Goal: Check status: Check status

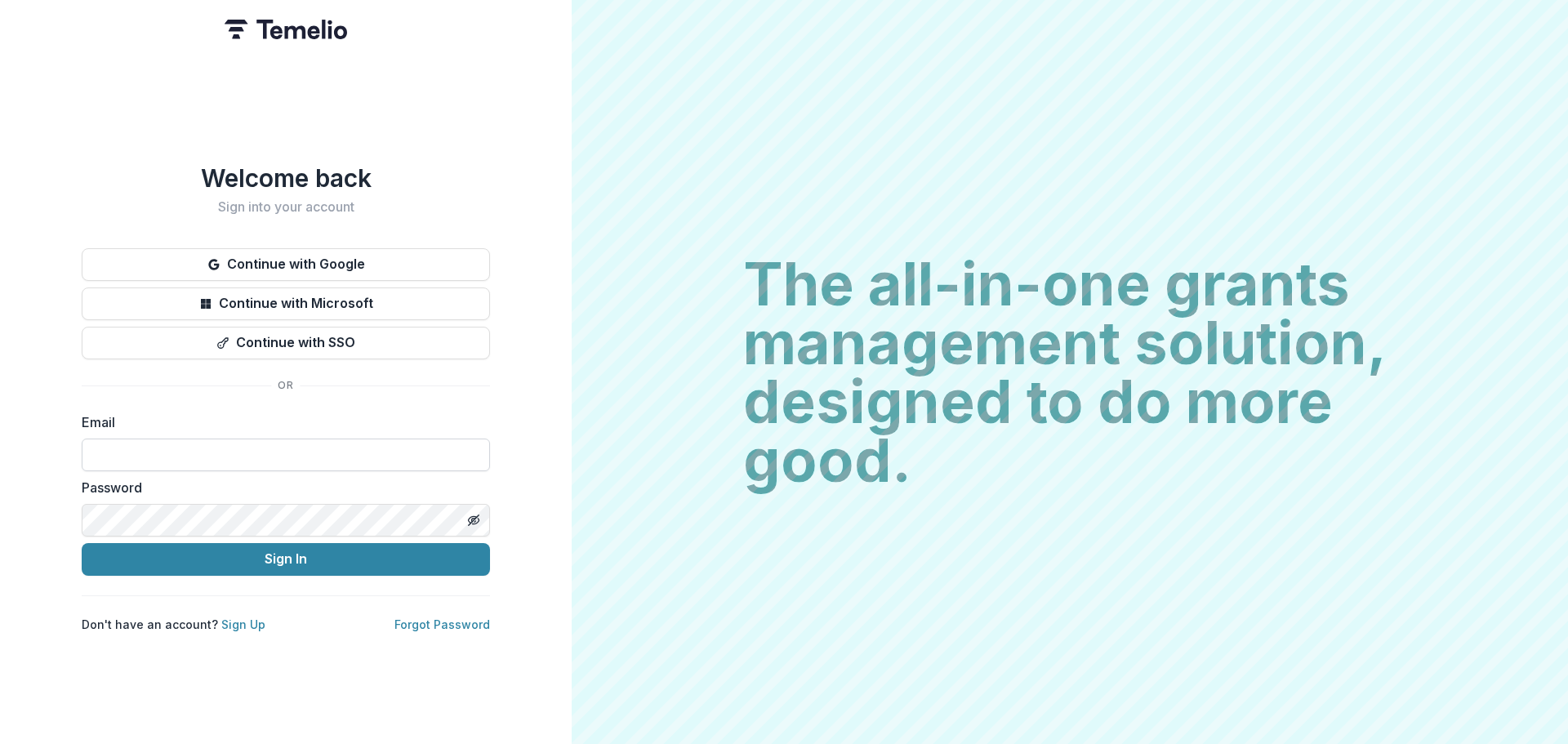
click at [256, 452] on input at bounding box center [285, 455] width 408 height 32
type input "**********"
click at [471, 513] on icon "Toggle password visibility" at bounding box center [473, 520] width 13 height 13
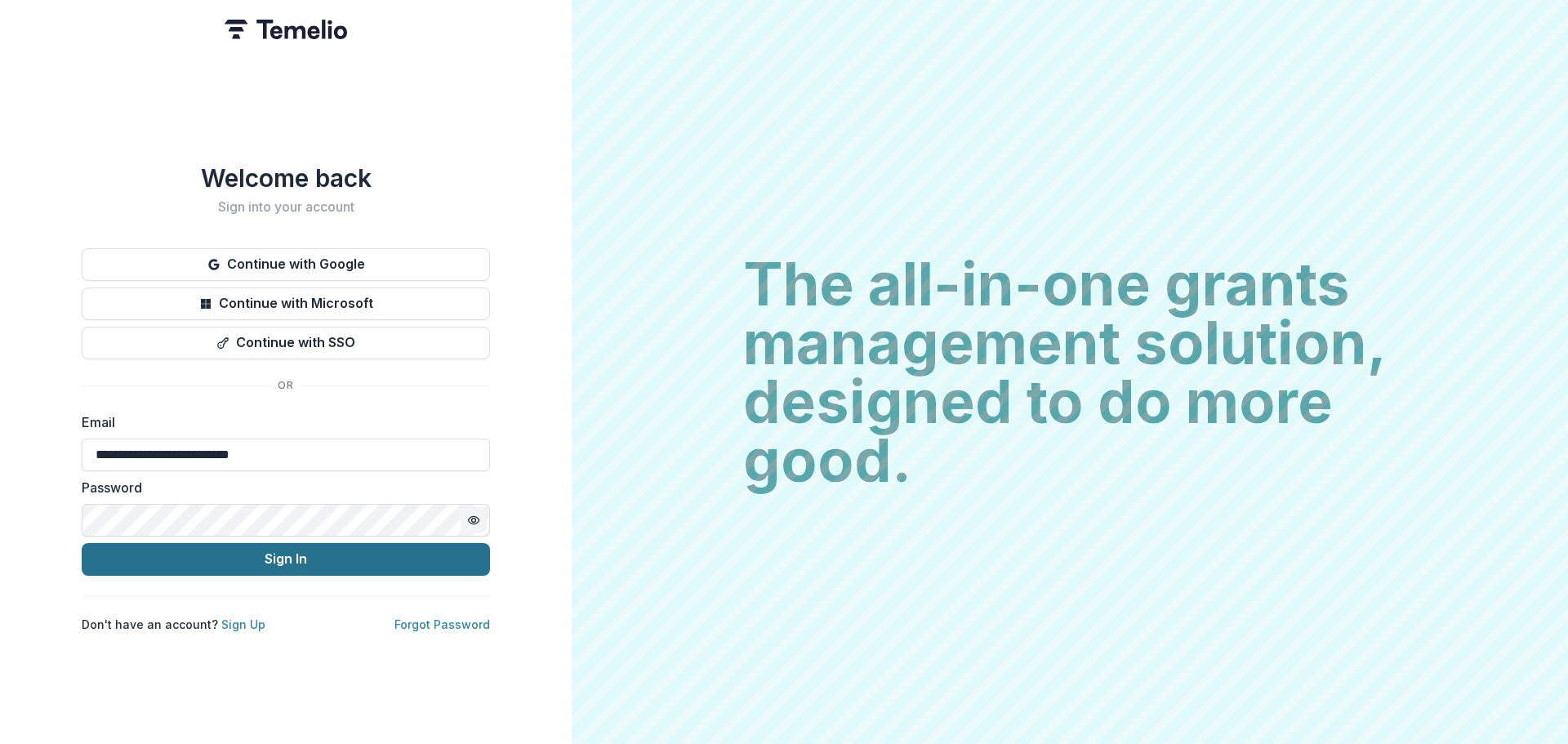
click at [303, 553] on button "Sign In" at bounding box center [285, 559] width 408 height 32
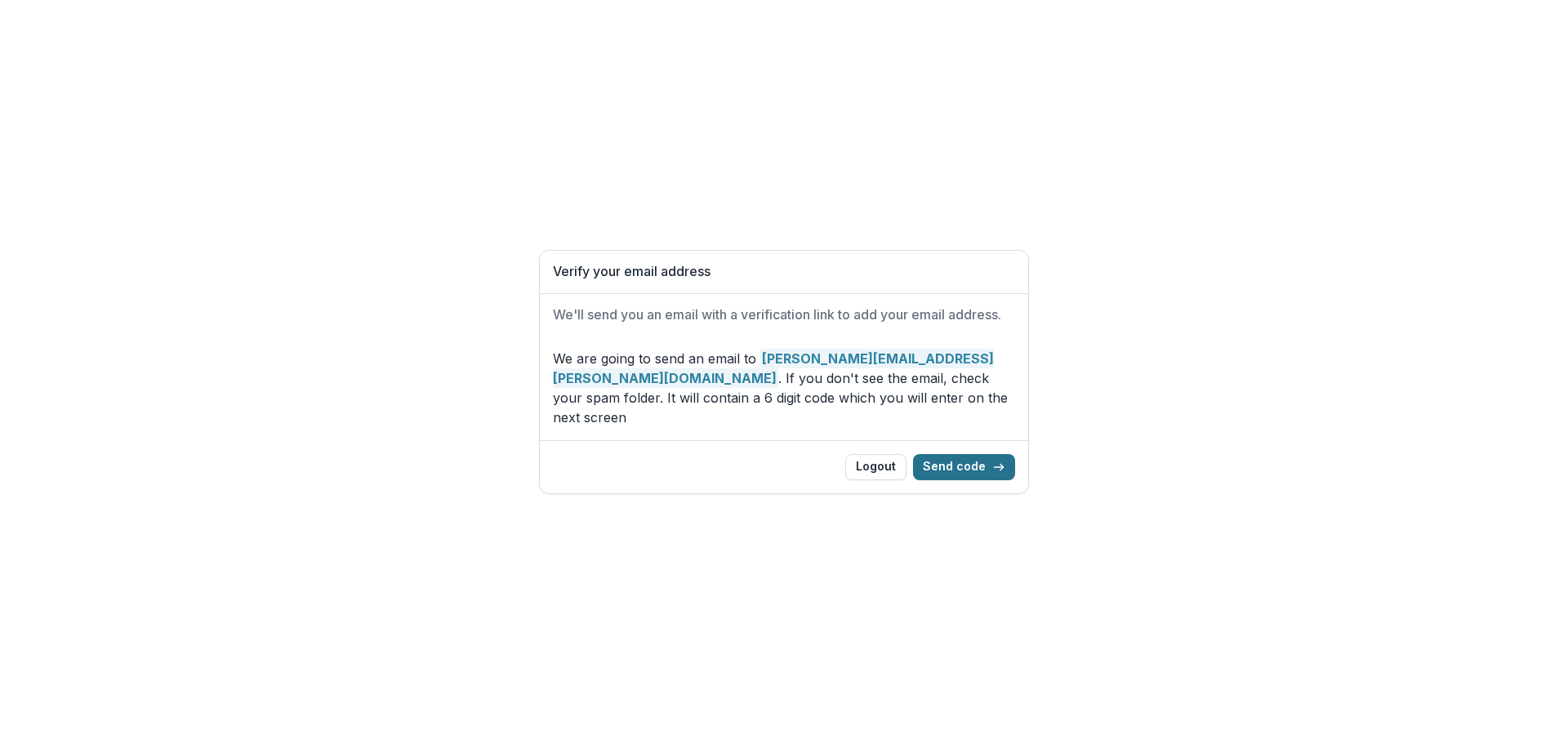
click at [954, 455] on button "Send code" at bounding box center [964, 468] width 102 height 27
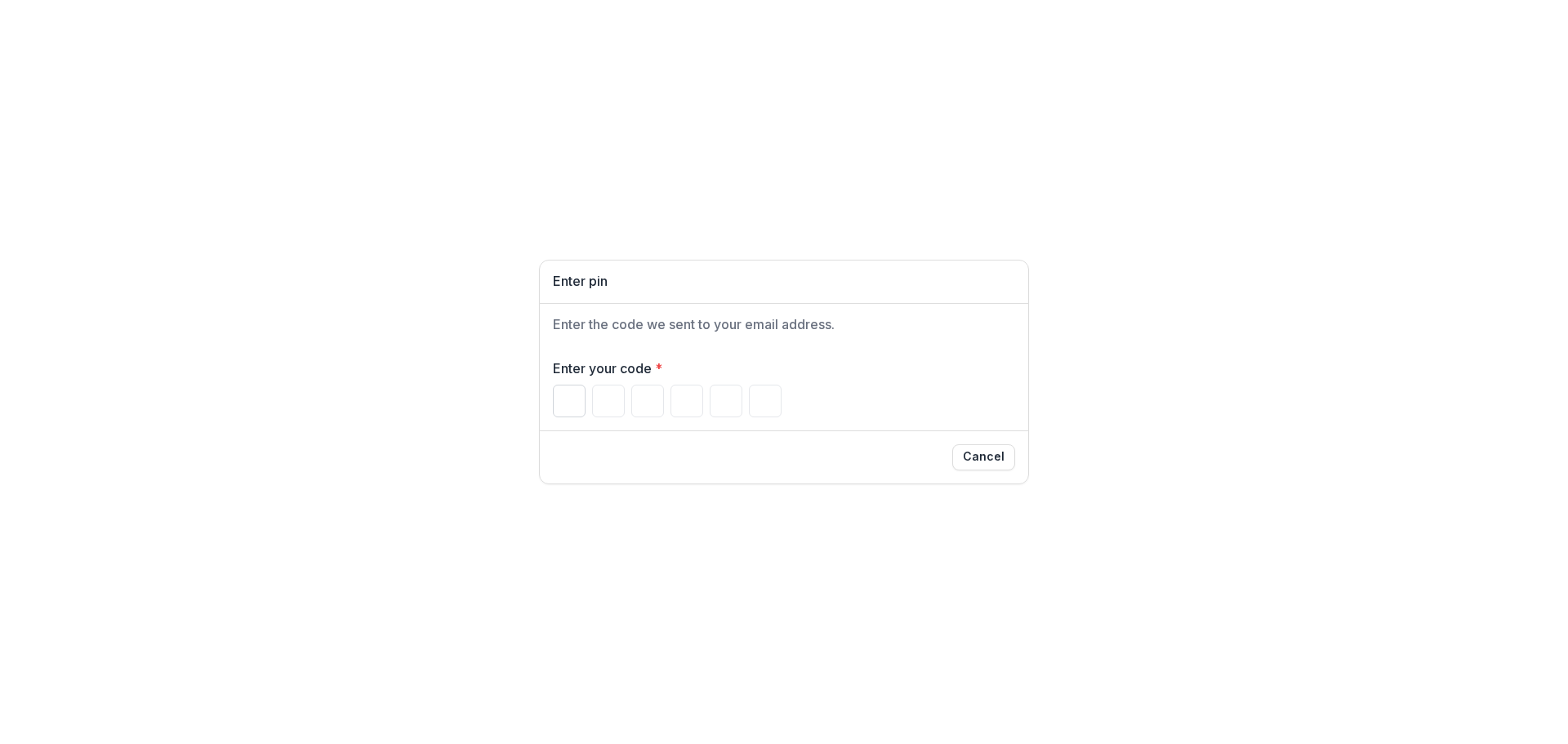
paste input "******"
type input "*"
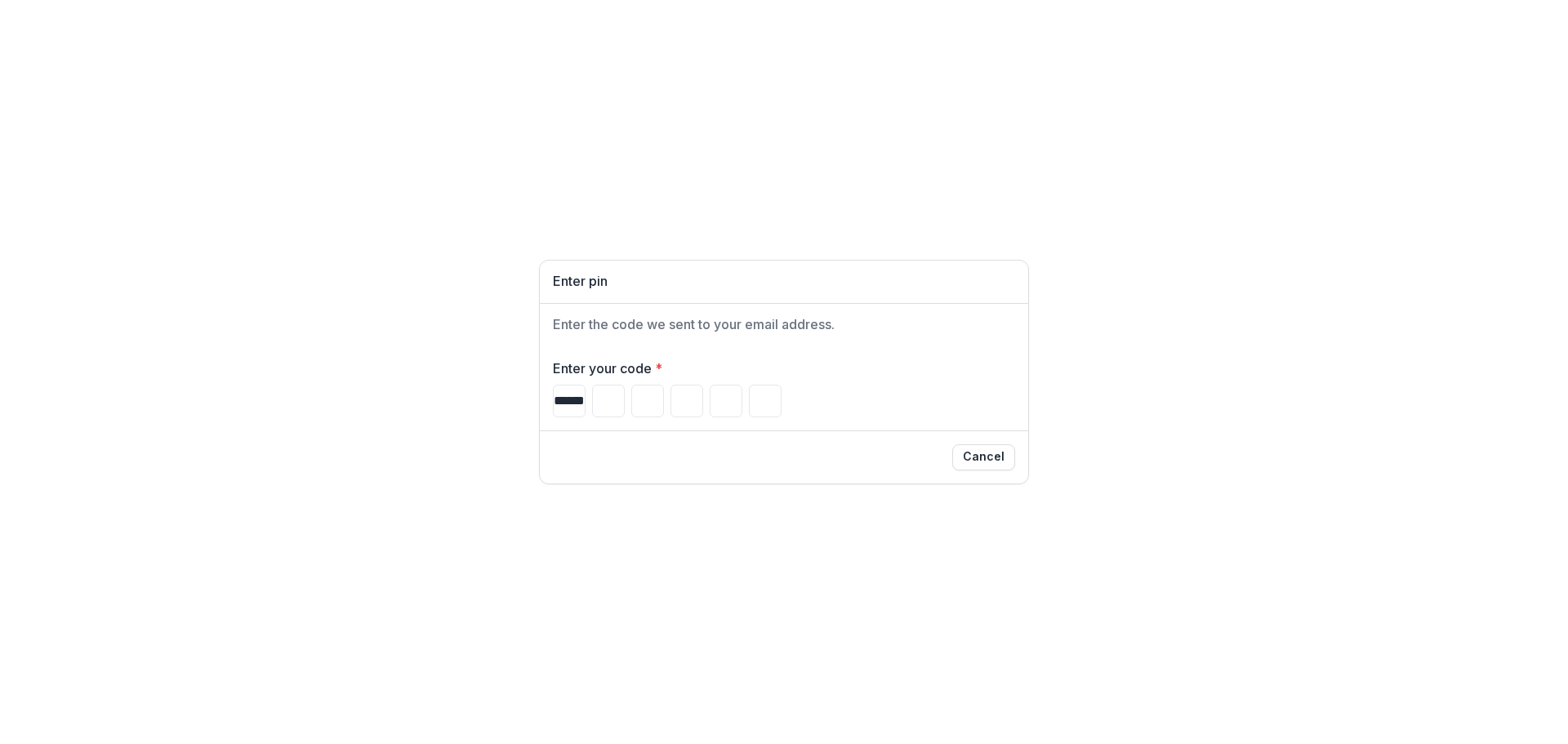
type input "*"
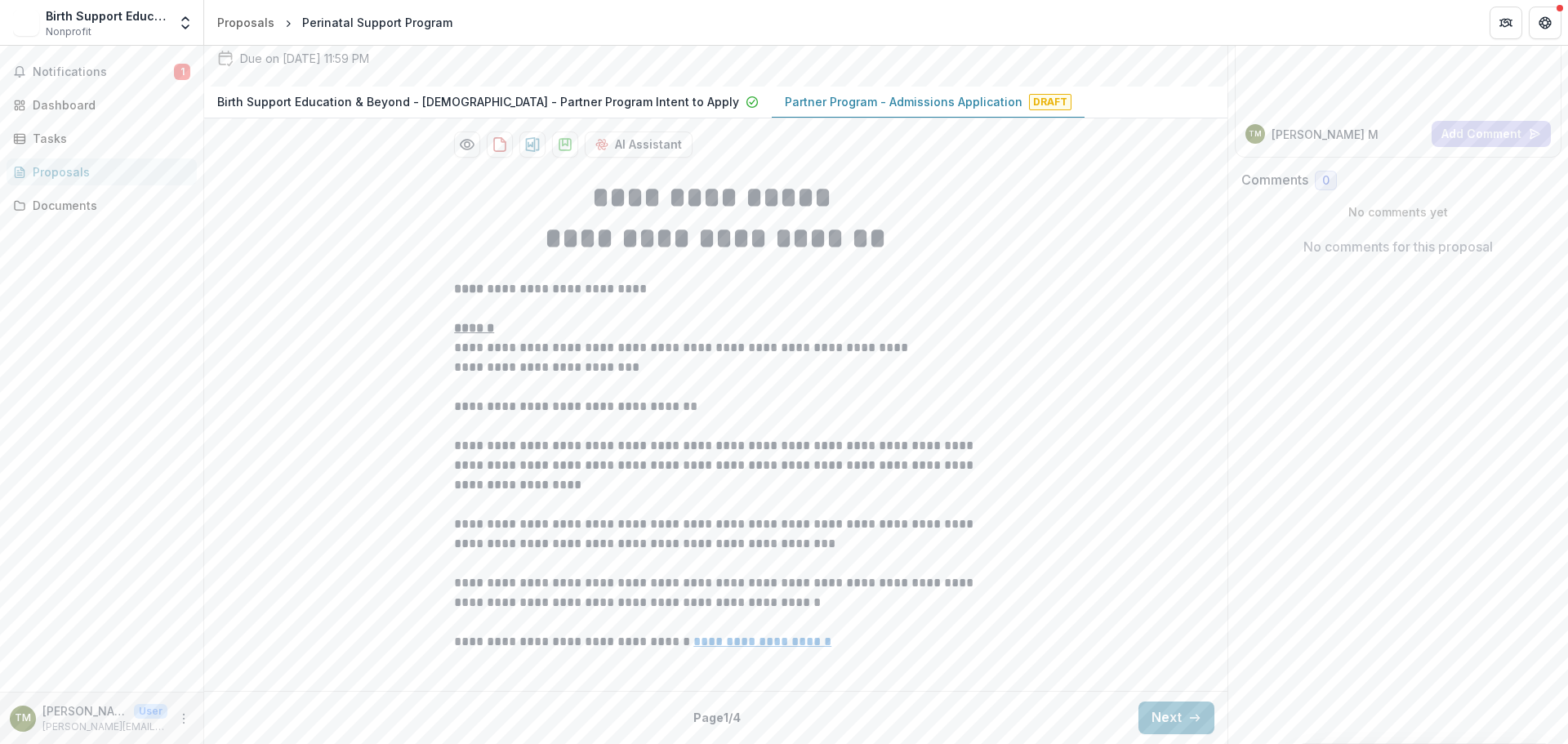
scroll to position [245, 0]
click at [66, 63] on button "Notifications 1" at bounding box center [101, 72] width 190 height 27
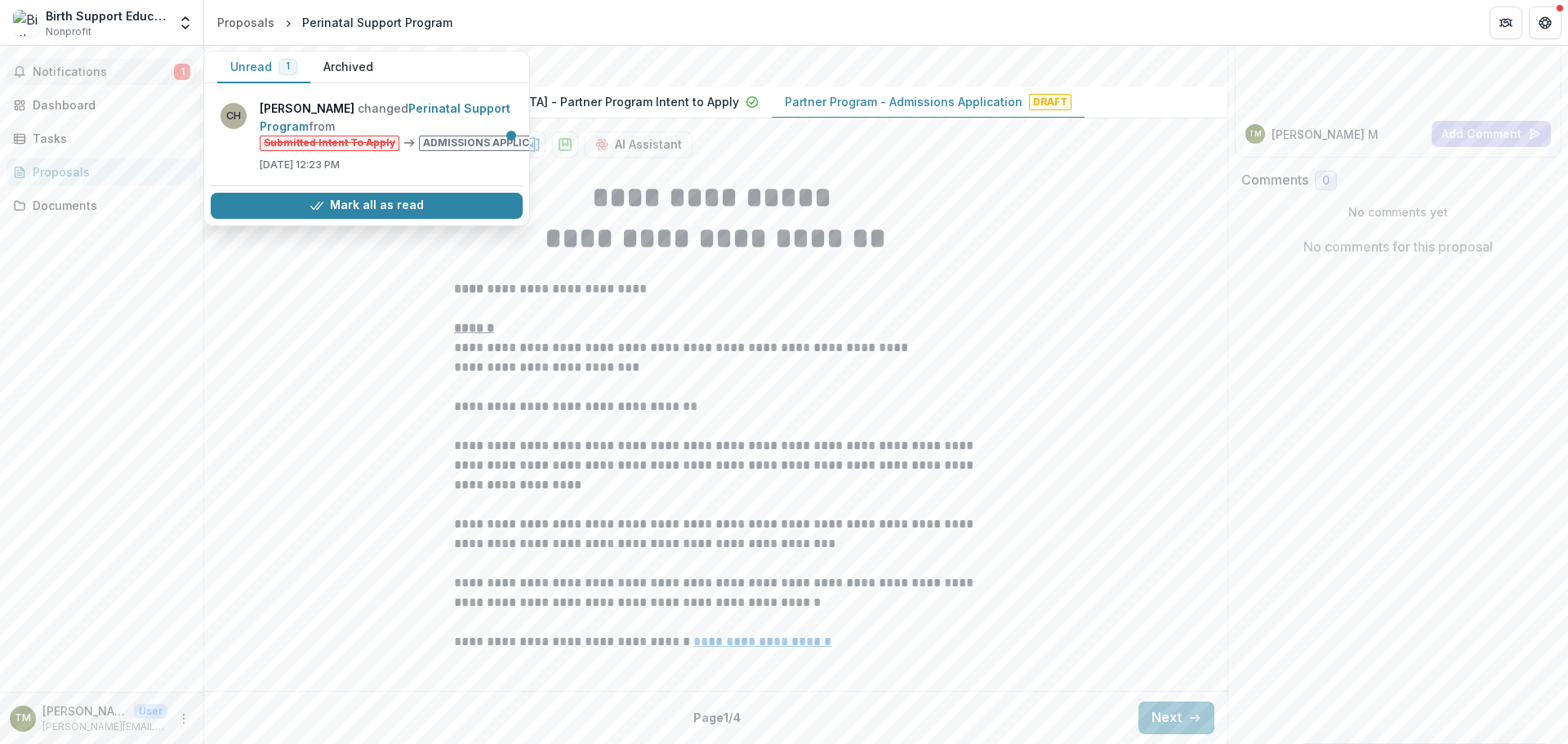
click at [66, 63] on button "Notifications 1" at bounding box center [101, 72] width 190 height 27
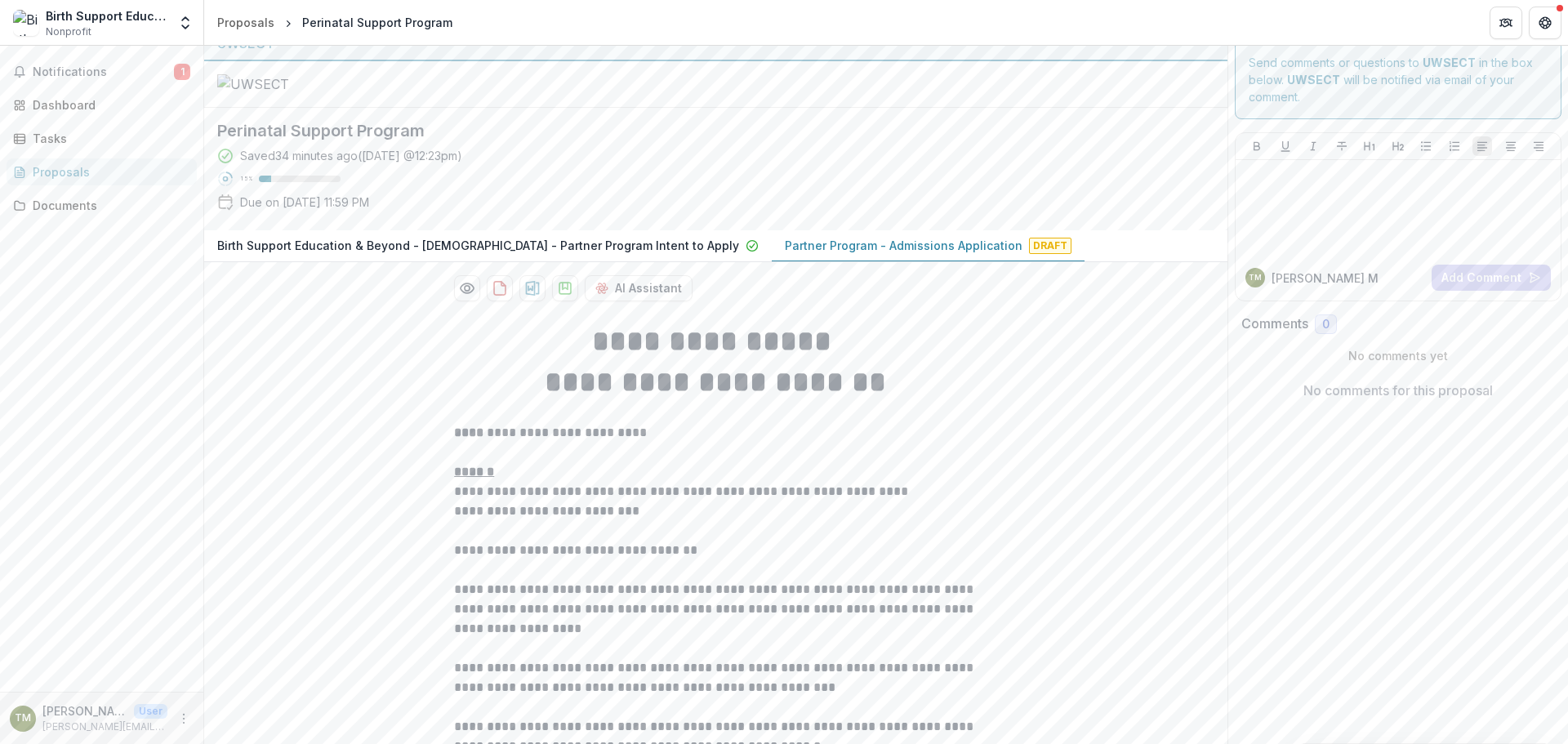
scroll to position [0, 0]
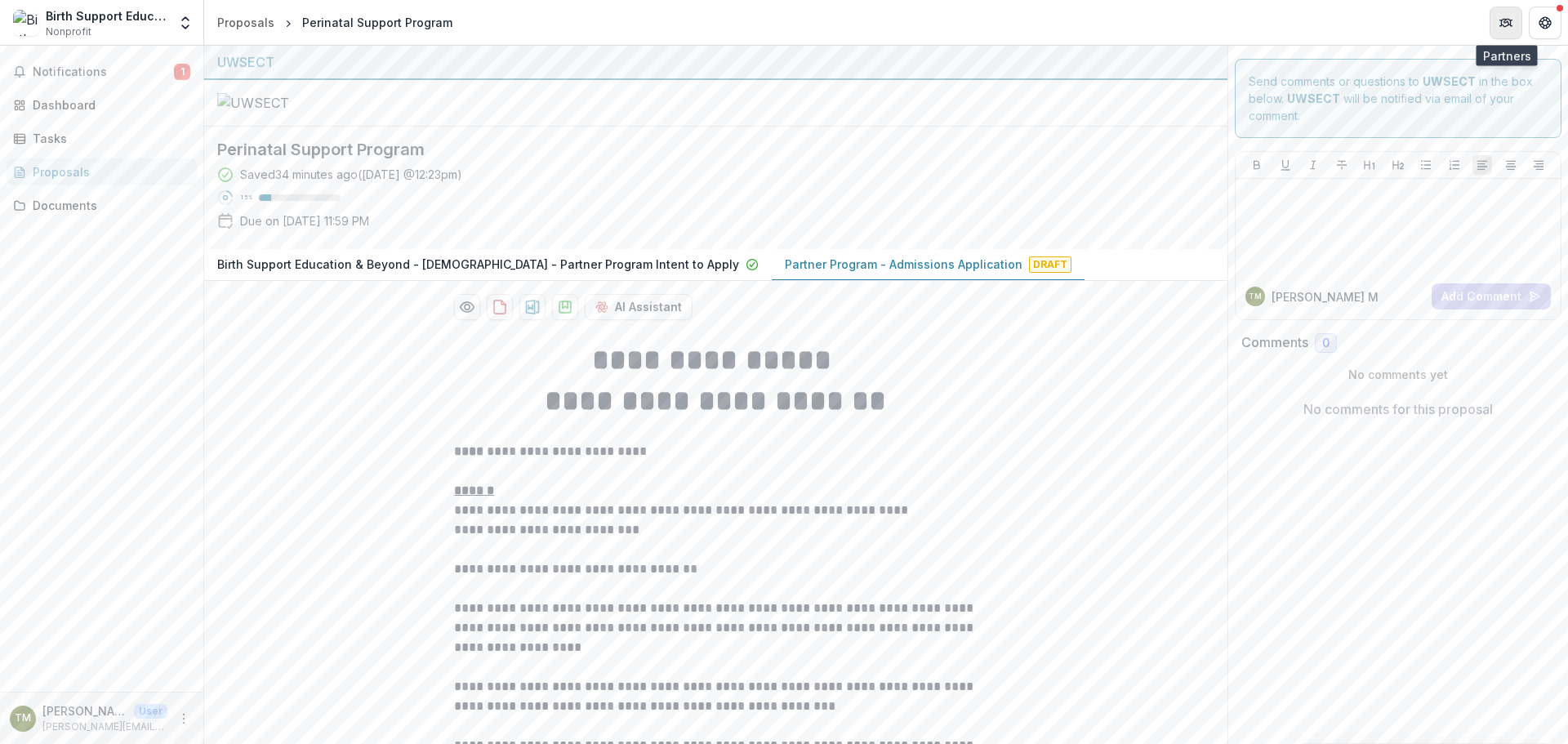
click at [1507, 17] on icon "Partners" at bounding box center [1506, 23] width 13 height 13
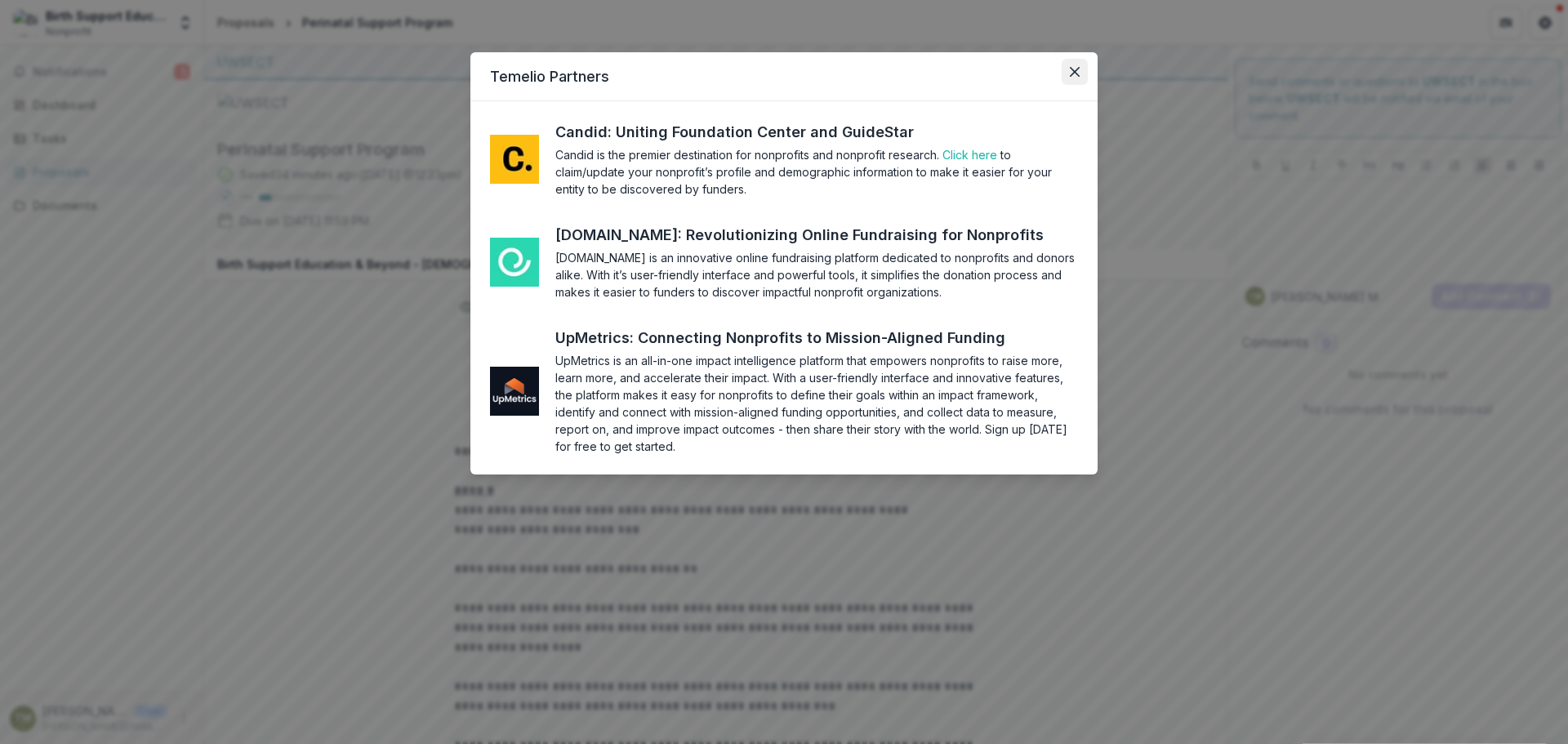
click at [1074, 74] on icon "Close" at bounding box center [1075, 72] width 10 height 10
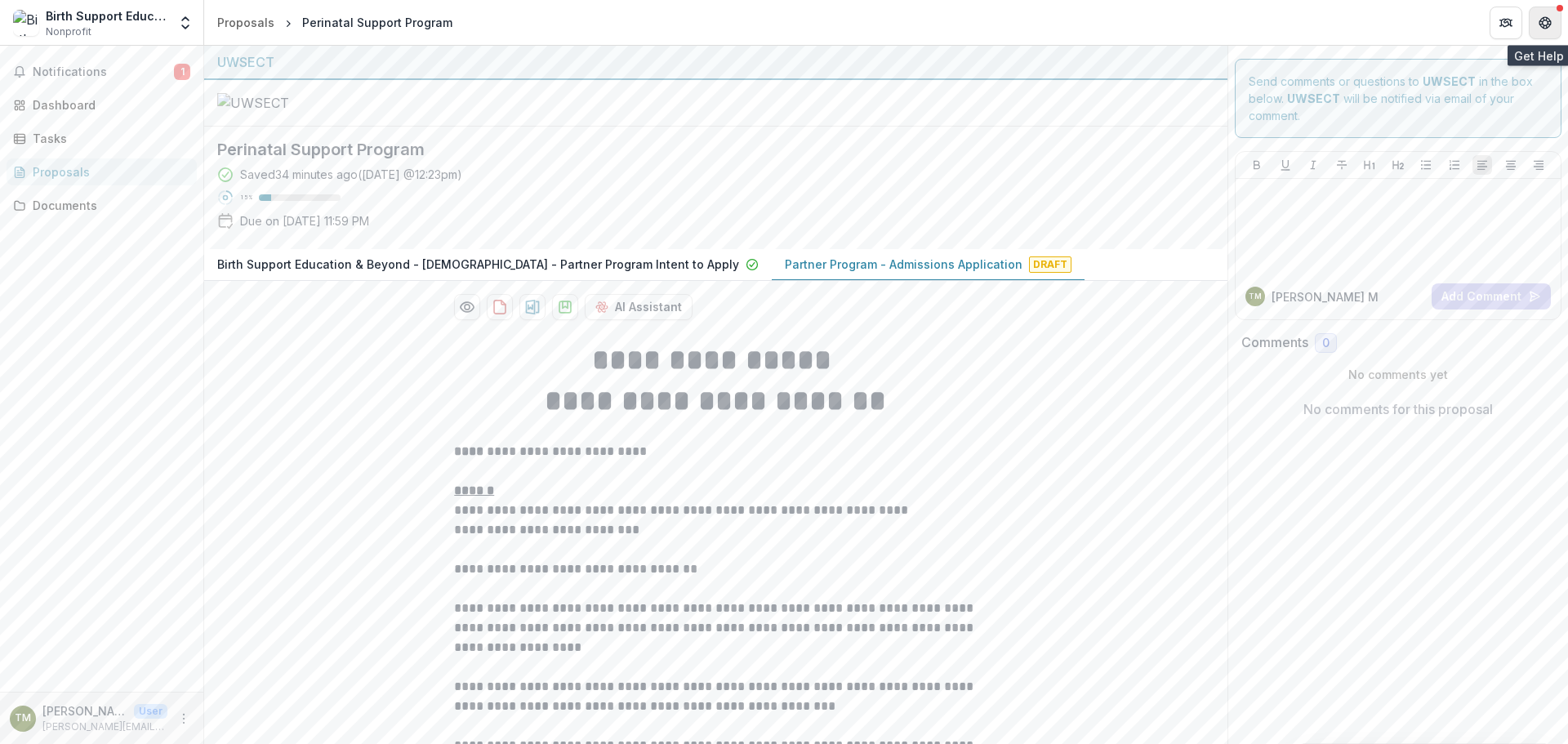
click at [1547, 17] on icon "Get Help" at bounding box center [1548, 19] width 3 height 3
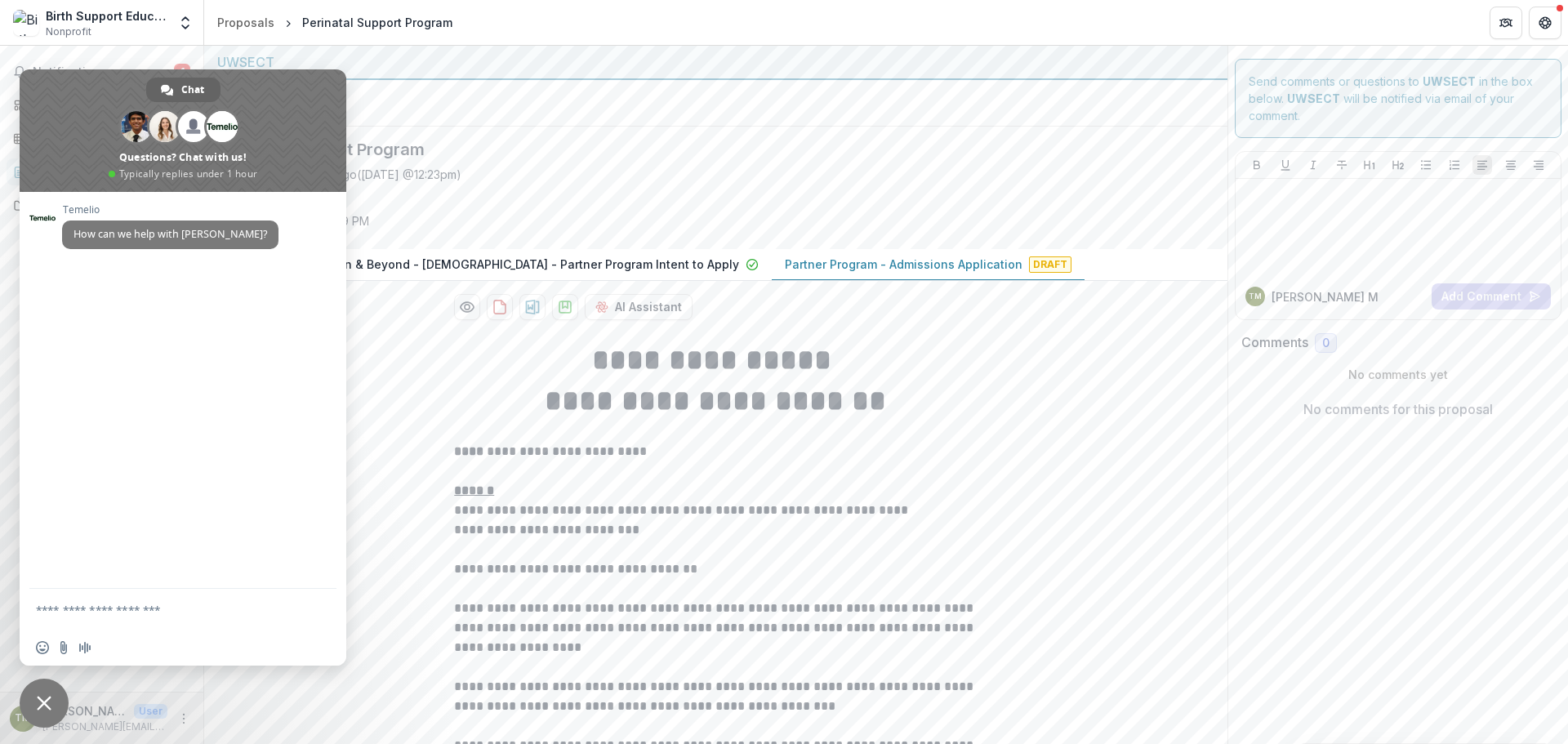
click at [41, 700] on span "Close chat" at bounding box center [44, 703] width 15 height 15
